Goal: Obtain resource: Download file/media

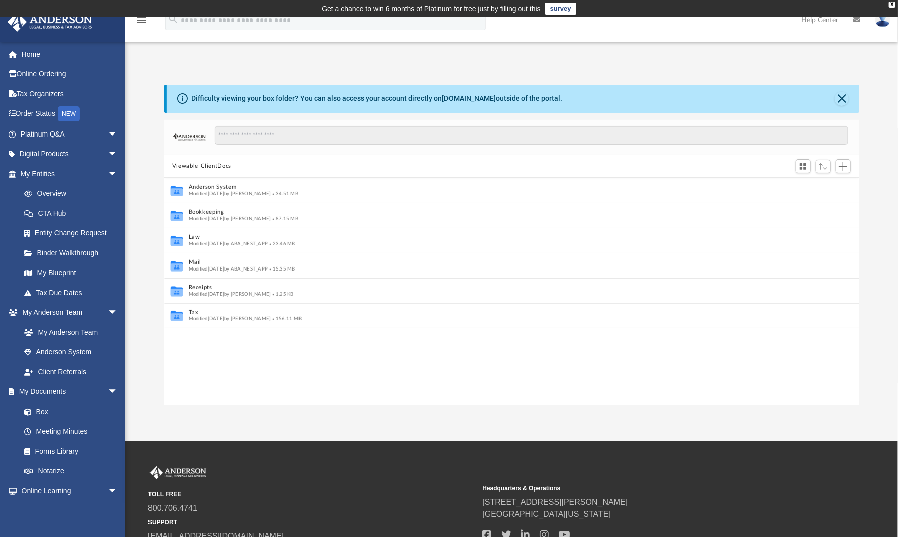
scroll to position [220, 688]
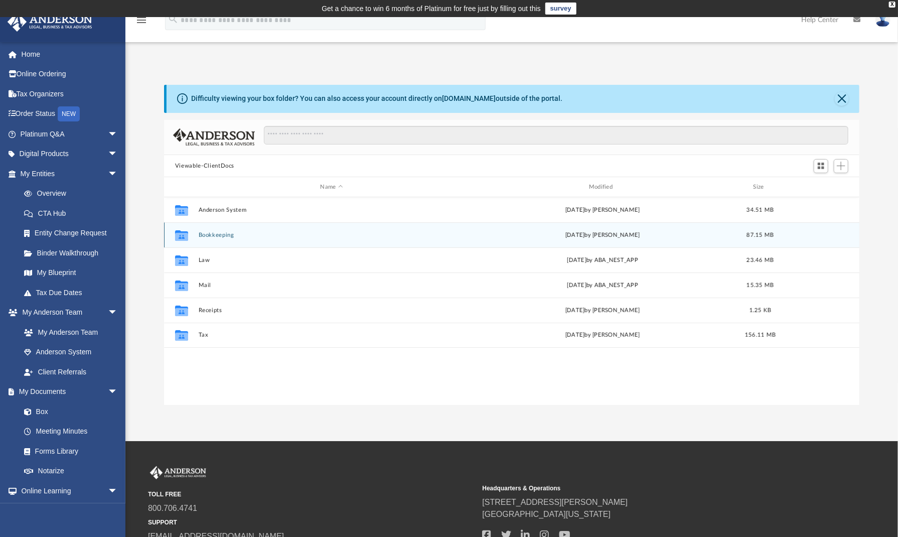
click at [211, 230] on div "Collaborated Folder Bookkeeping [DATE] by [PERSON_NAME] 87.15 MB" at bounding box center [511, 234] width 695 height 25
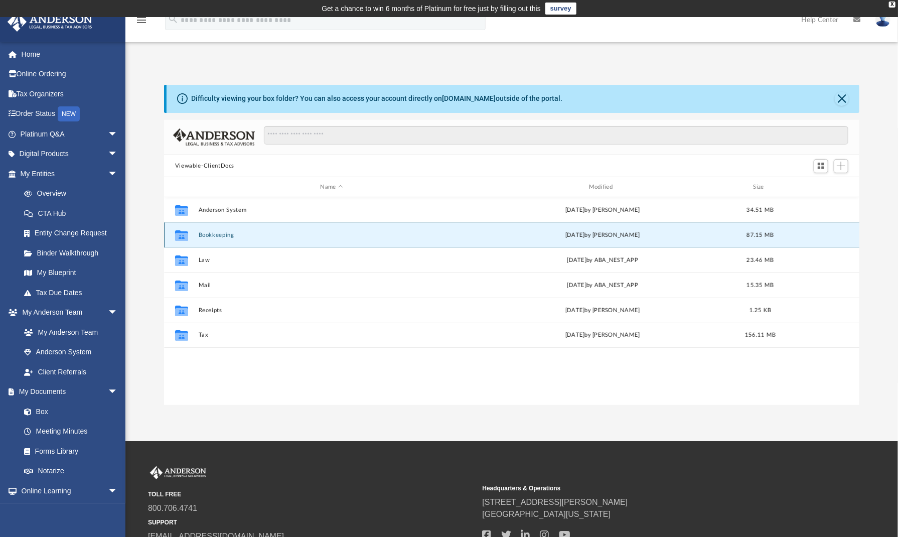
click at [211, 234] on button "Bookkeeping" at bounding box center [332, 235] width 266 height 7
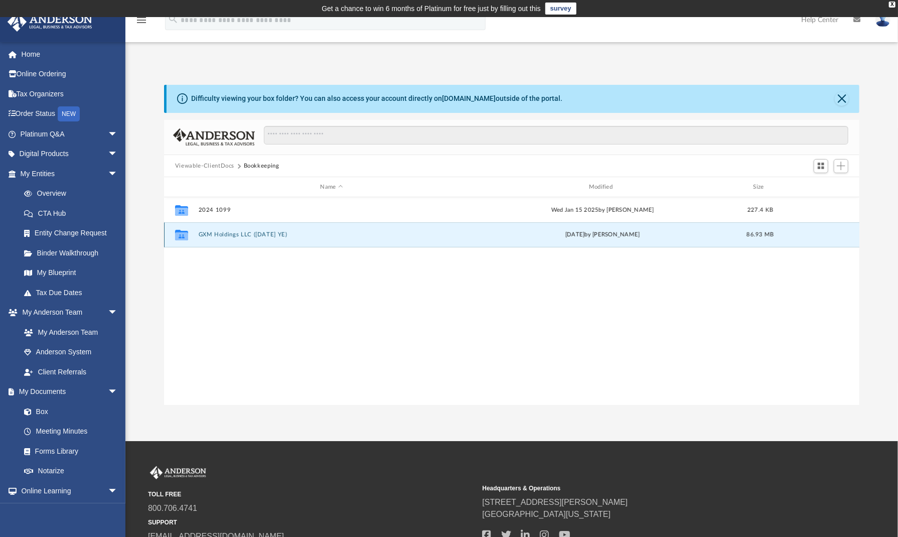
click at [222, 233] on button "GXM Holdings LLC ([DATE] YE)" at bounding box center [332, 235] width 266 height 7
click at [222, 233] on button "[DATE] YE ([DATE] - [DATE])" at bounding box center [332, 235] width 266 height 7
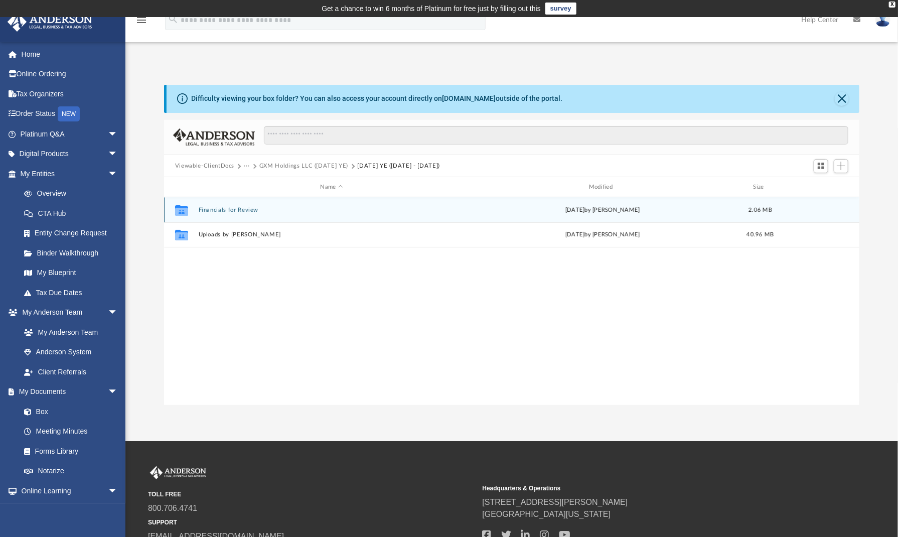
click at [226, 209] on button "Financials for Review" at bounding box center [332, 210] width 266 height 7
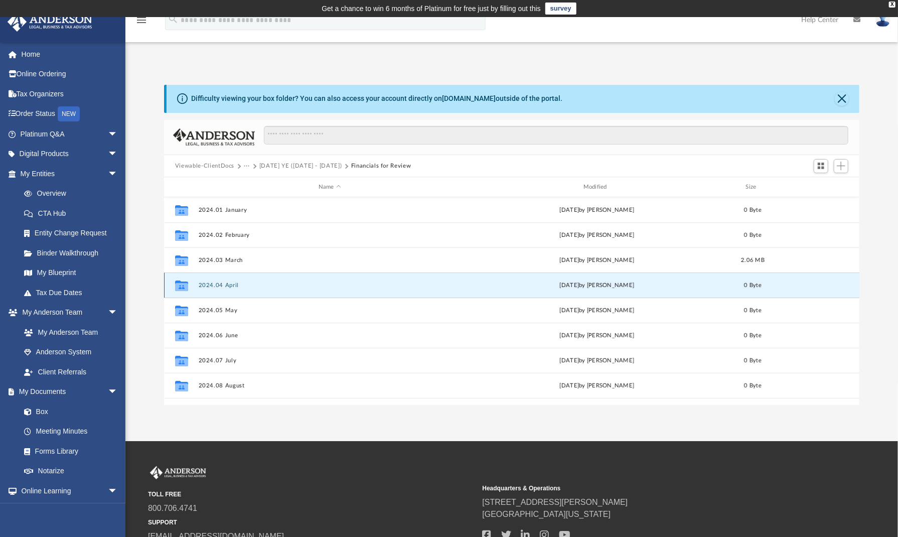
click at [223, 283] on button "2024.04 April" at bounding box center [330, 285] width 263 height 7
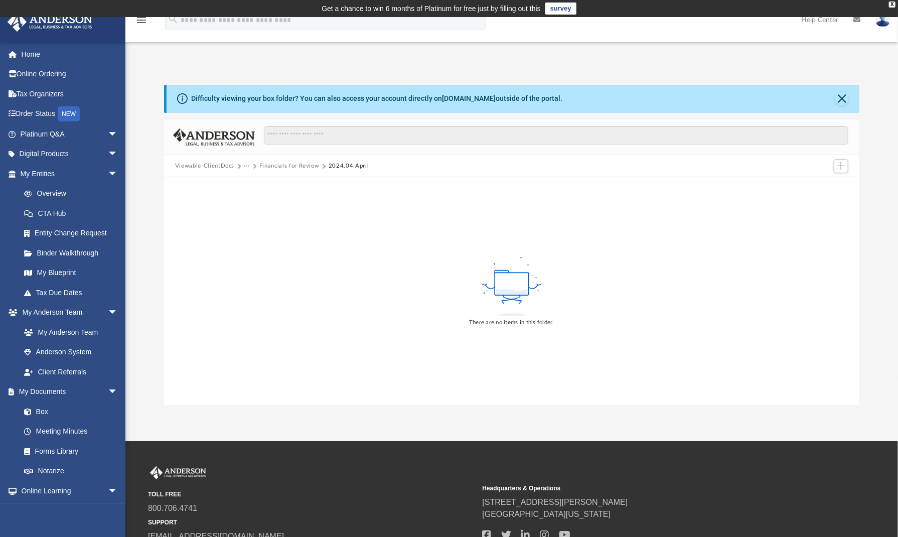
click at [303, 167] on button "Financials for Review" at bounding box center [289, 166] width 60 height 9
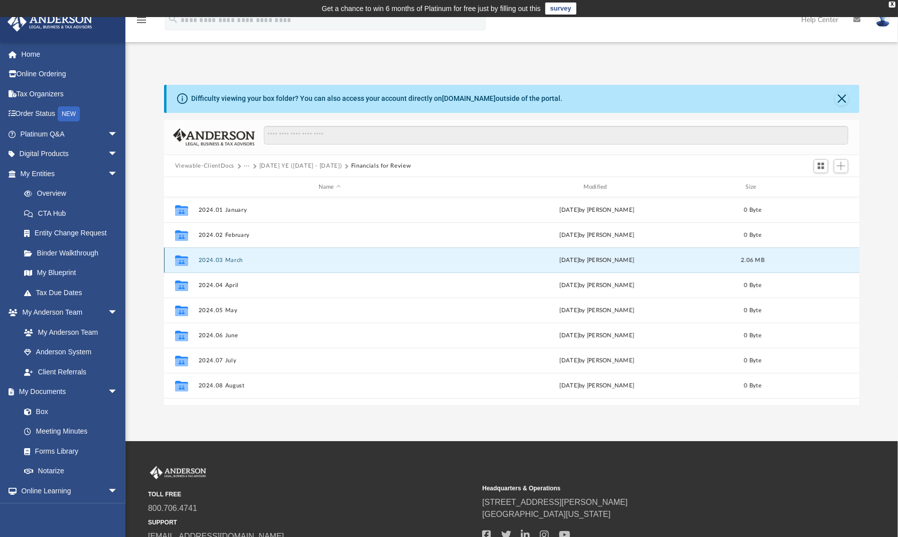
click at [228, 259] on button "2024.03 March" at bounding box center [330, 260] width 263 height 7
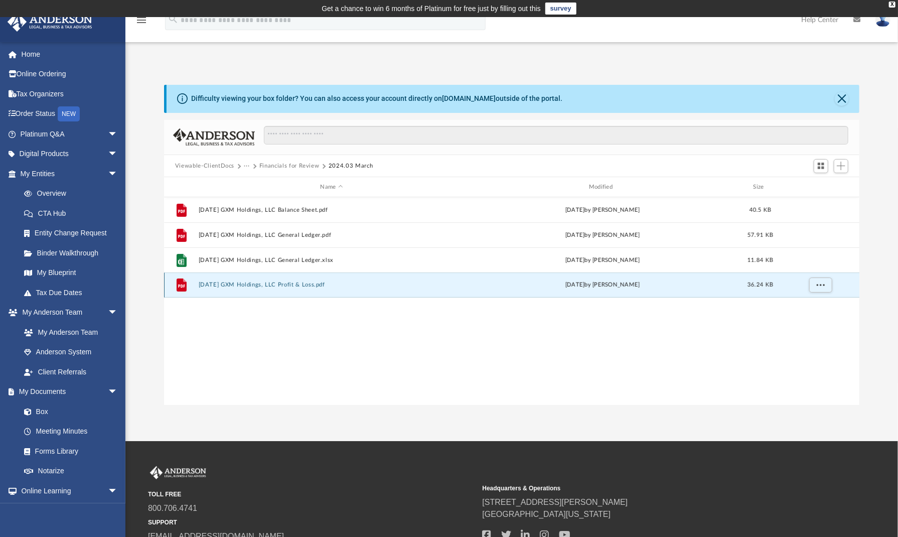
click at [279, 284] on button "[DATE] GXM Holdings, LLC Profit & Loss.pdf" at bounding box center [332, 285] width 266 height 7
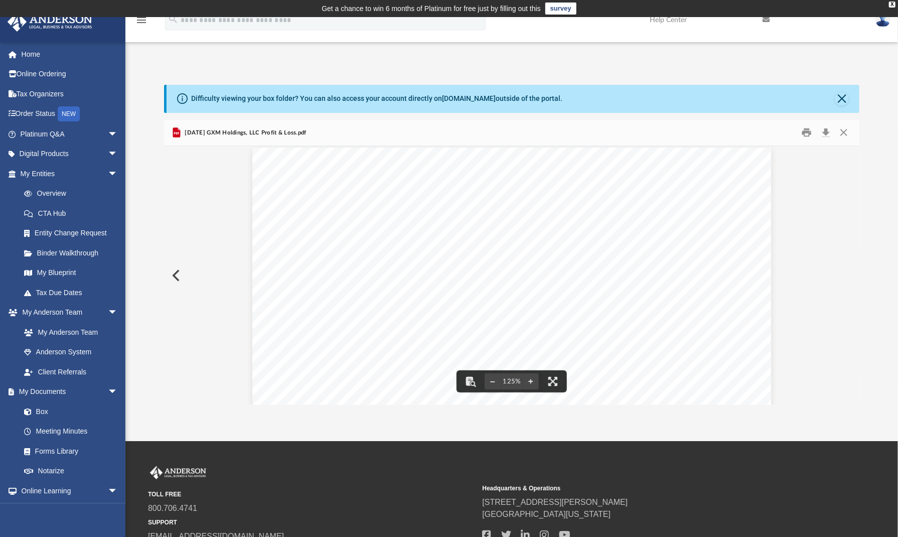
scroll to position [0, 0]
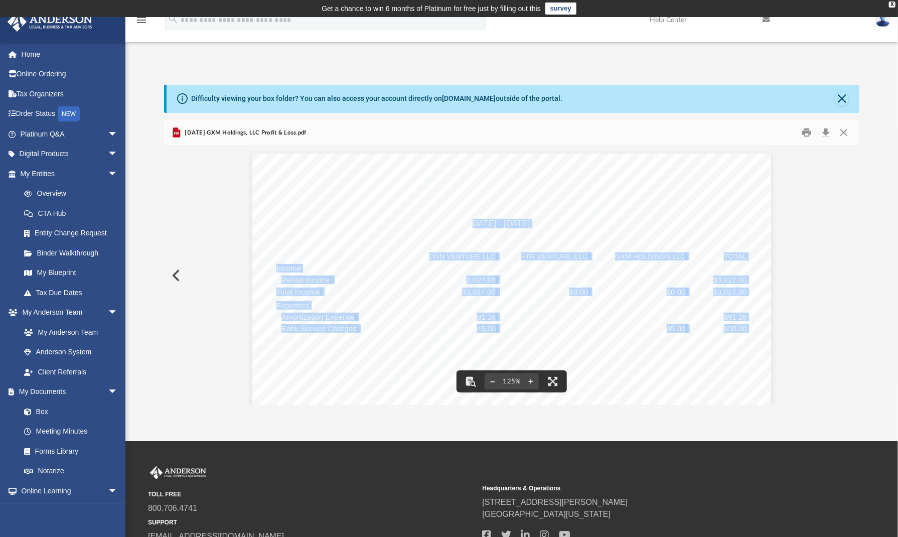
drag, startPoint x: 468, startPoint y: 223, endPoint x: 563, endPoint y: 222, distance: 95.3
click at [444, 222] on div "GXM Holdings, LLC Profit and Loss by Class [DATE] - [DATE] Cash Basis [DATE] 08…" at bounding box center [511, 489] width 519 height 671
click at [444, 193] on div "GXM Holdings, LLC Profit and Loss by Class [DATE] - [DATE] Cash Basis [DATE] 08…" at bounding box center [511, 489] width 519 height 671
click at [444, 283] on div "GXM Holdings, LLC Profit and Loss by Class [DATE] - [DATE] Cash Basis [DATE] 08…" at bounding box center [511, 489] width 519 height 671
click at [444, 297] on div "GXM Holdings, LLC Profit and Loss by Class [DATE] - [DATE] Cash Basis [DATE] 08…" at bounding box center [511, 489] width 519 height 671
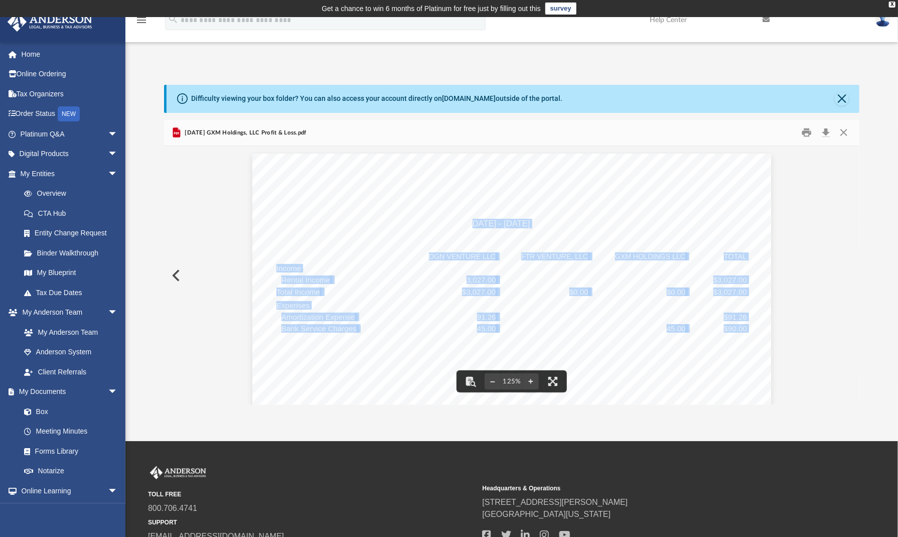
click at [444, 267] on div "GXM Holdings, LLC Profit and Loss by Class [DATE] - [DATE] Cash Basis [DATE] 08…" at bounding box center [511, 489] width 519 height 671
click at [444, 133] on button "Close" at bounding box center [844, 133] width 18 height 16
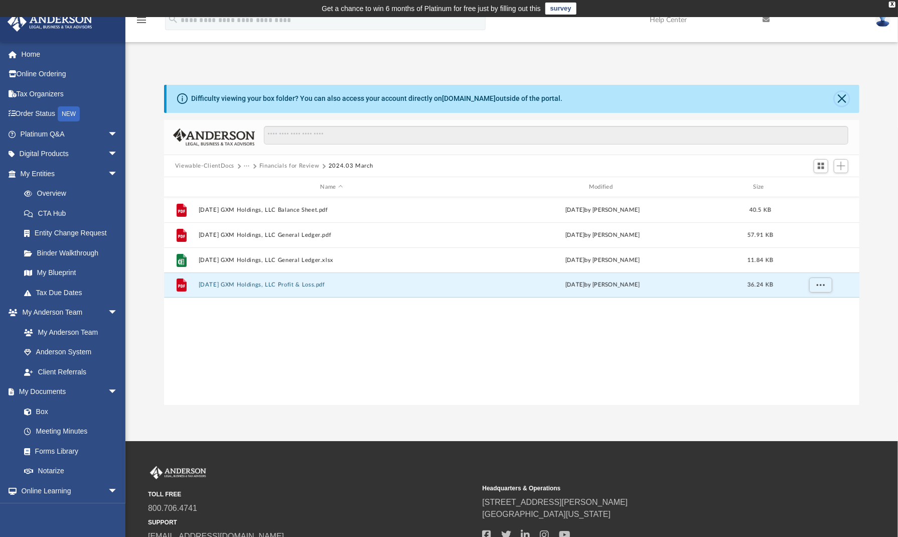
drag, startPoint x: 842, startPoint y: 99, endPoint x: 666, endPoint y: 82, distance: 176.4
click at [444, 83] on div "Difficulty viewing your box folder? You can also access your account directly o…" at bounding box center [511, 235] width 773 height 342
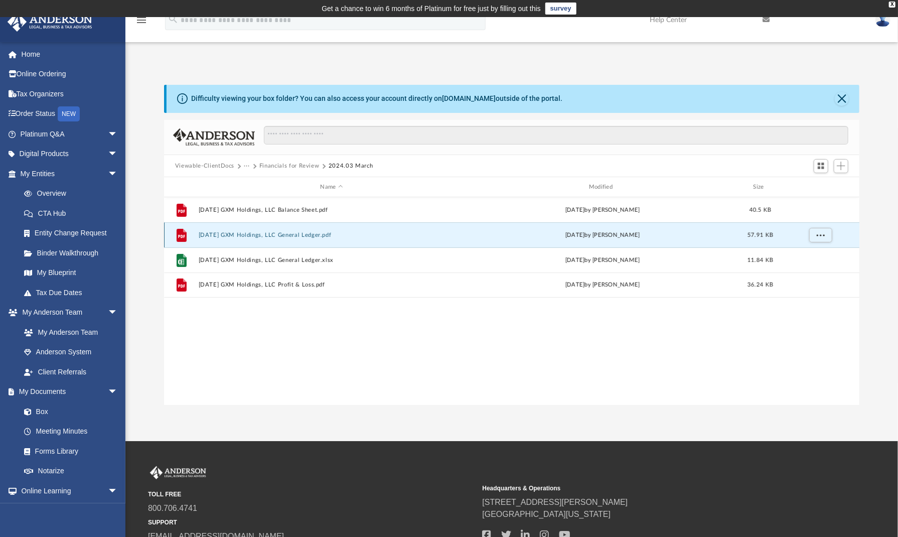
click at [307, 233] on button "[DATE] GXM Holdings, LLC General Ledger.pdf" at bounding box center [332, 235] width 266 height 7
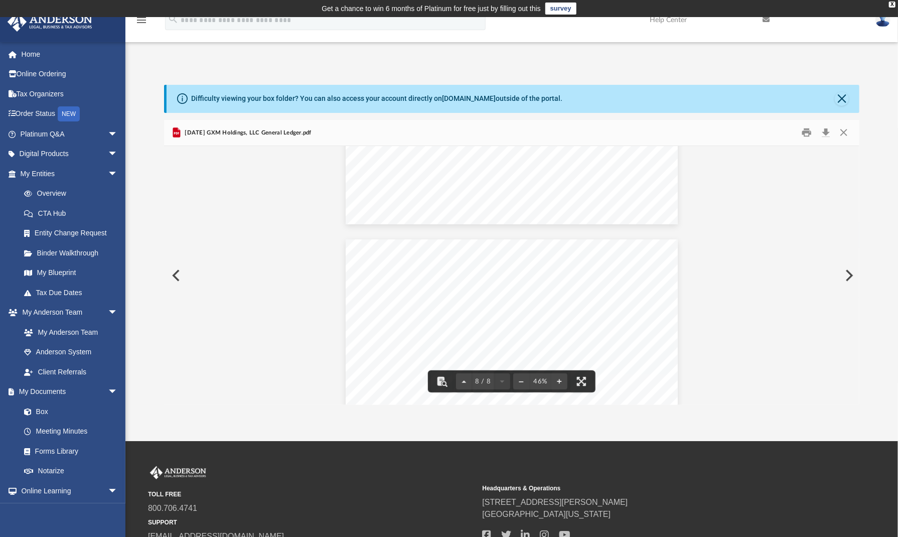
scroll to position [1912, 0]
click at [444, 97] on button "Close" at bounding box center [842, 99] width 14 height 14
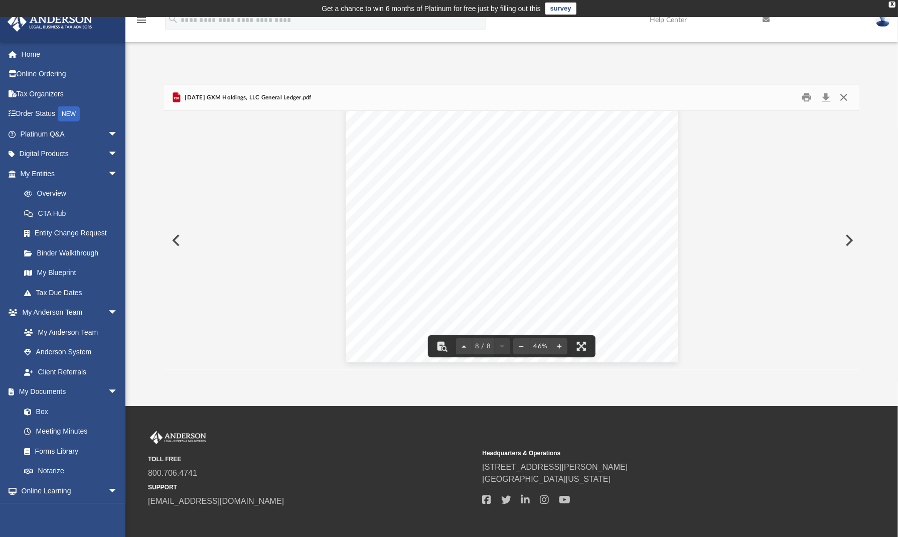
drag, startPoint x: 843, startPoint y: 98, endPoint x: 815, endPoint y: 101, distance: 28.8
click at [444, 98] on button "Close" at bounding box center [844, 98] width 18 height 16
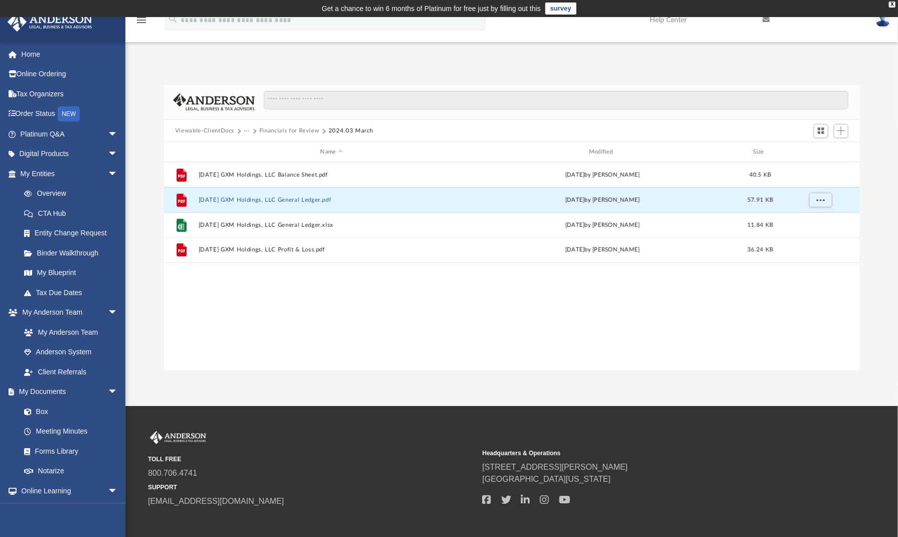
click at [284, 129] on button "Financials for Review" at bounding box center [289, 130] width 60 height 9
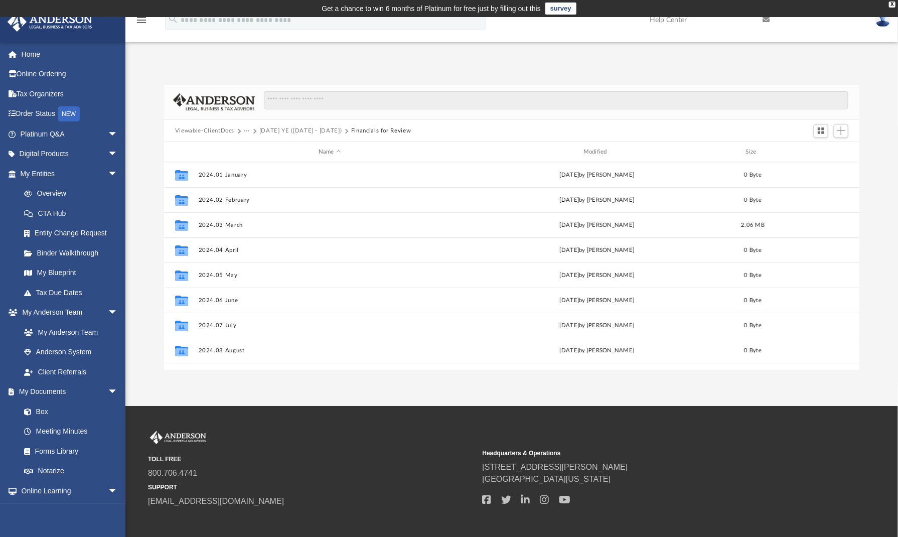
click at [277, 130] on button "[DATE] YE ([DATE] - [DATE])" at bounding box center [300, 130] width 83 height 9
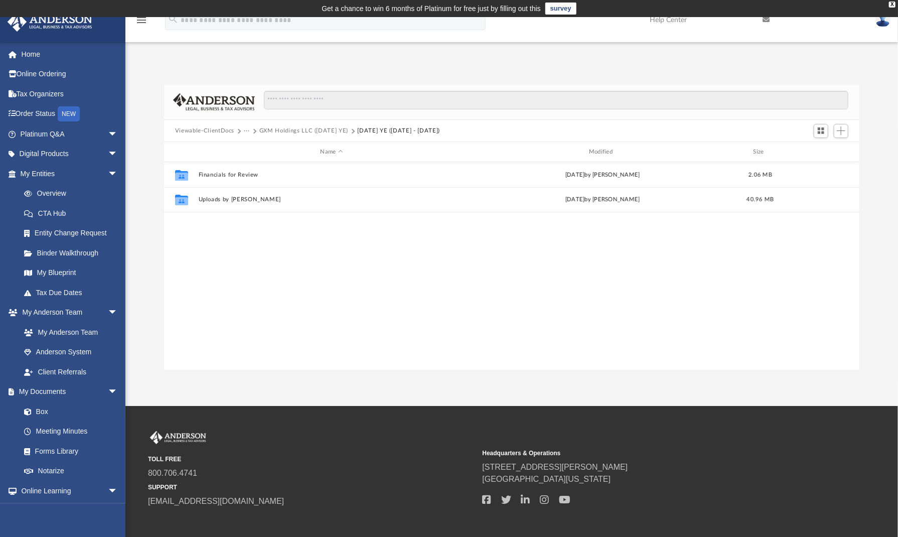
click at [285, 131] on button "GXM Holdings LLC ([DATE] YE)" at bounding box center [303, 130] width 89 height 9
click at [265, 129] on button "Bookkeeping" at bounding box center [262, 130] width 36 height 9
click at [217, 131] on button "Viewable-ClientDocs" at bounding box center [204, 130] width 59 height 9
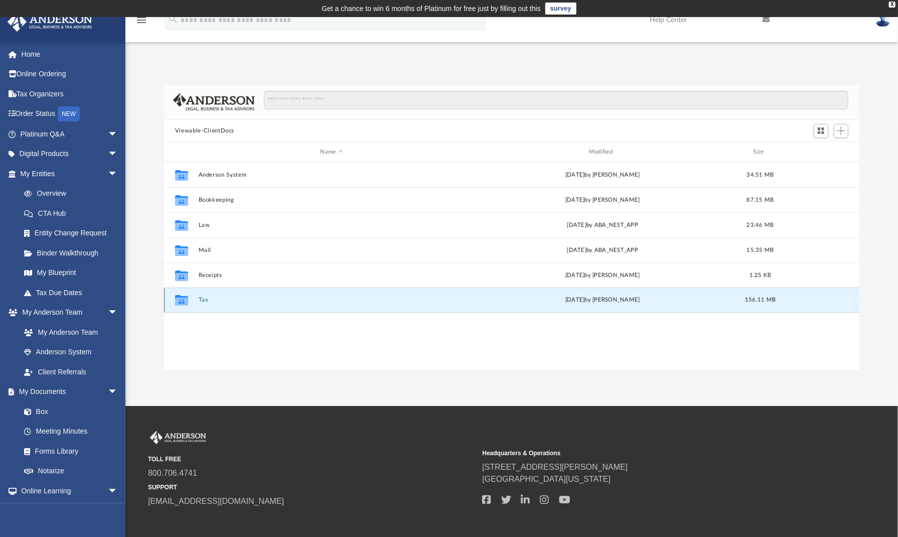
click at [205, 298] on button "Tax" at bounding box center [332, 300] width 266 height 7
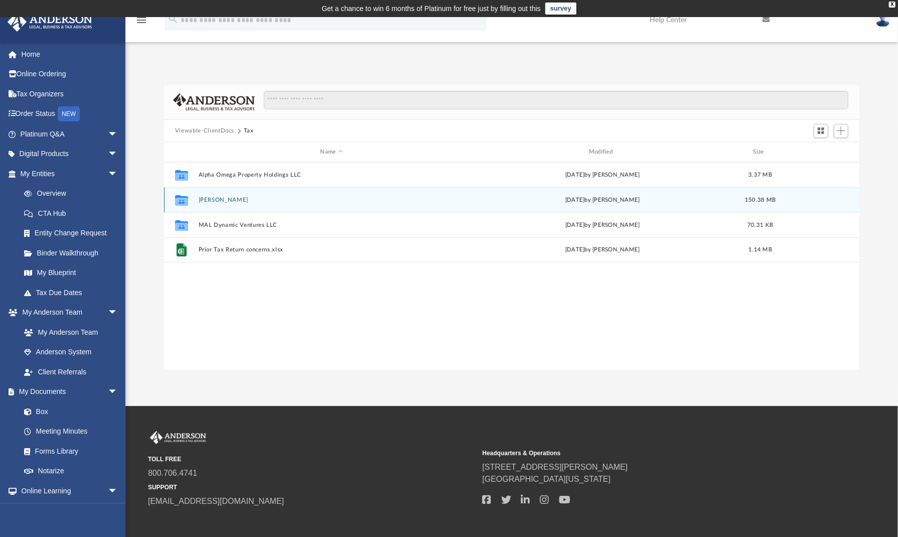
click at [227, 199] on button "[PERSON_NAME]" at bounding box center [332, 200] width 266 height 7
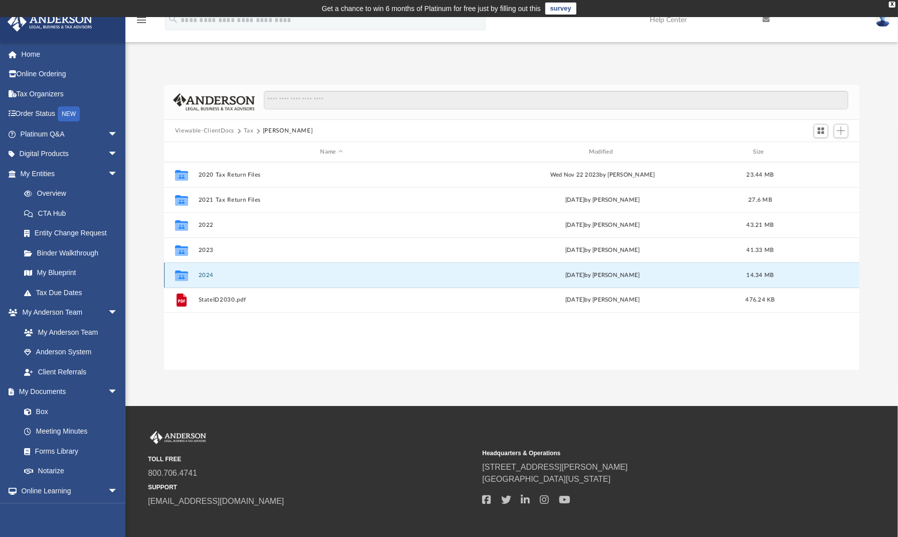
click at [204, 273] on button "2024" at bounding box center [332, 275] width 266 height 7
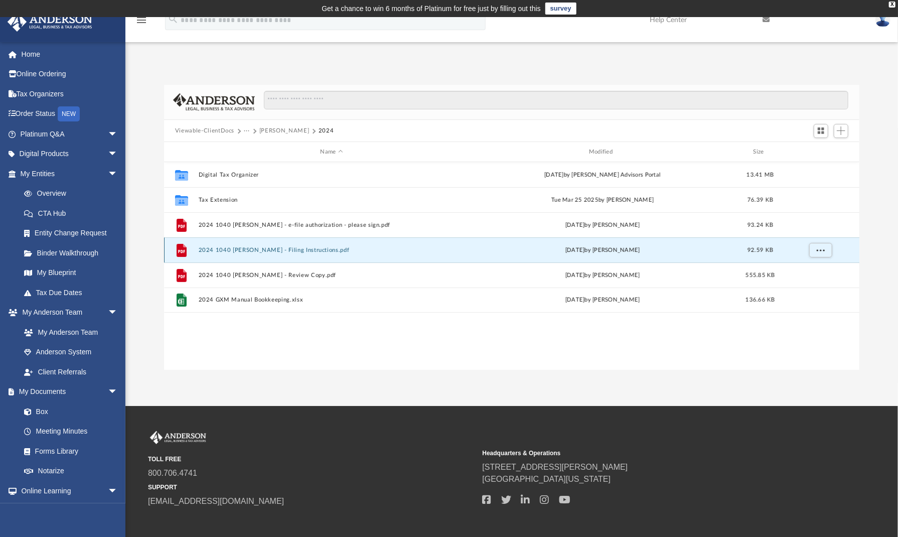
click at [264, 248] on button "2024 1040 [PERSON_NAME] - Filing Instructions.pdf" at bounding box center [332, 250] width 266 height 7
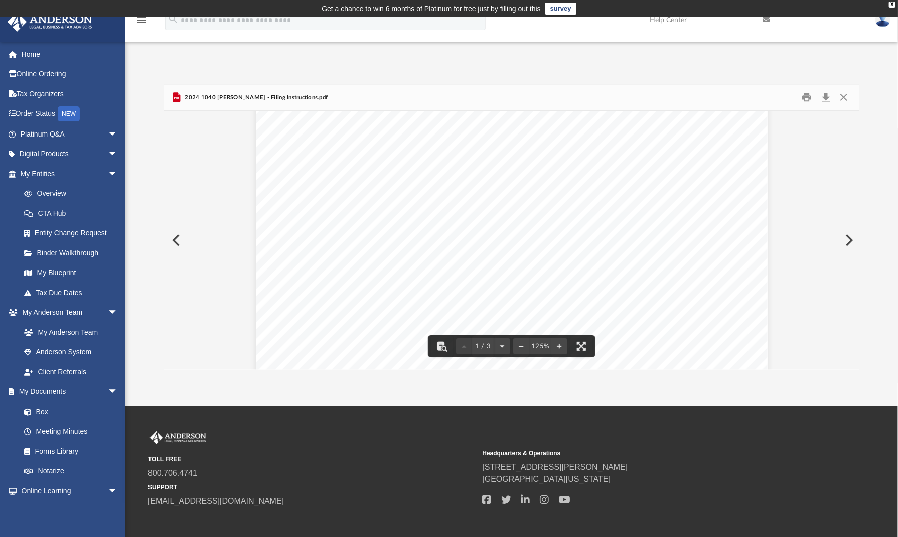
scroll to position [0, 0]
click at [444, 93] on button "Close" at bounding box center [844, 98] width 18 height 16
